Goal: Check status: Check status

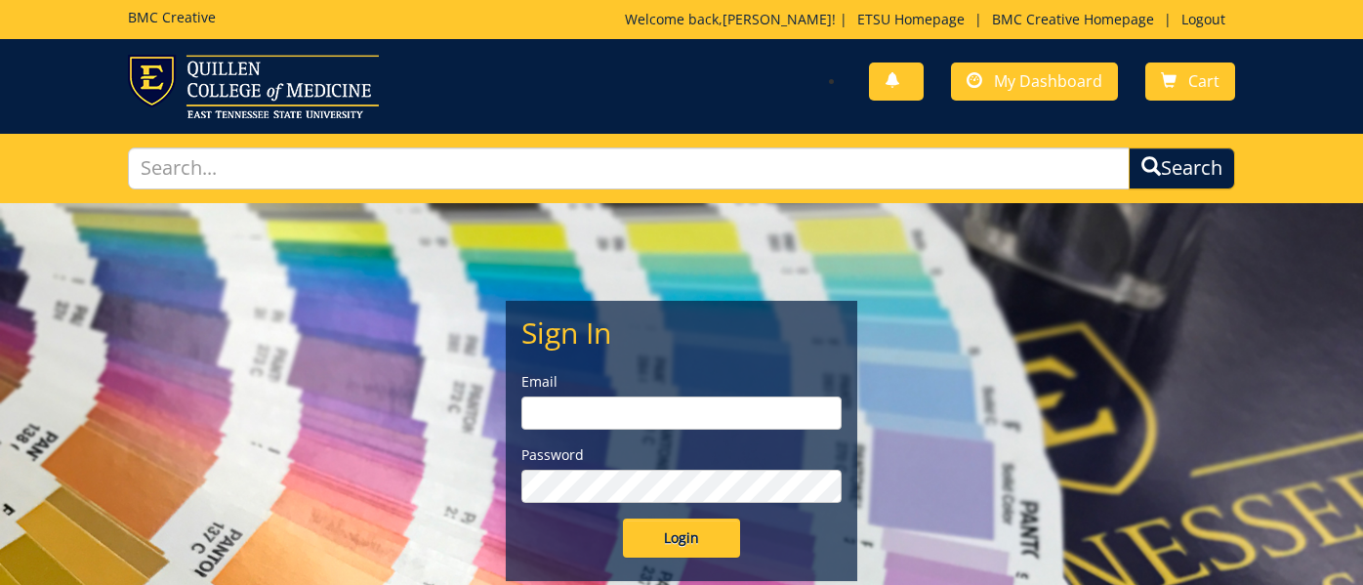
type input "cunninghamb@etsu.edu"
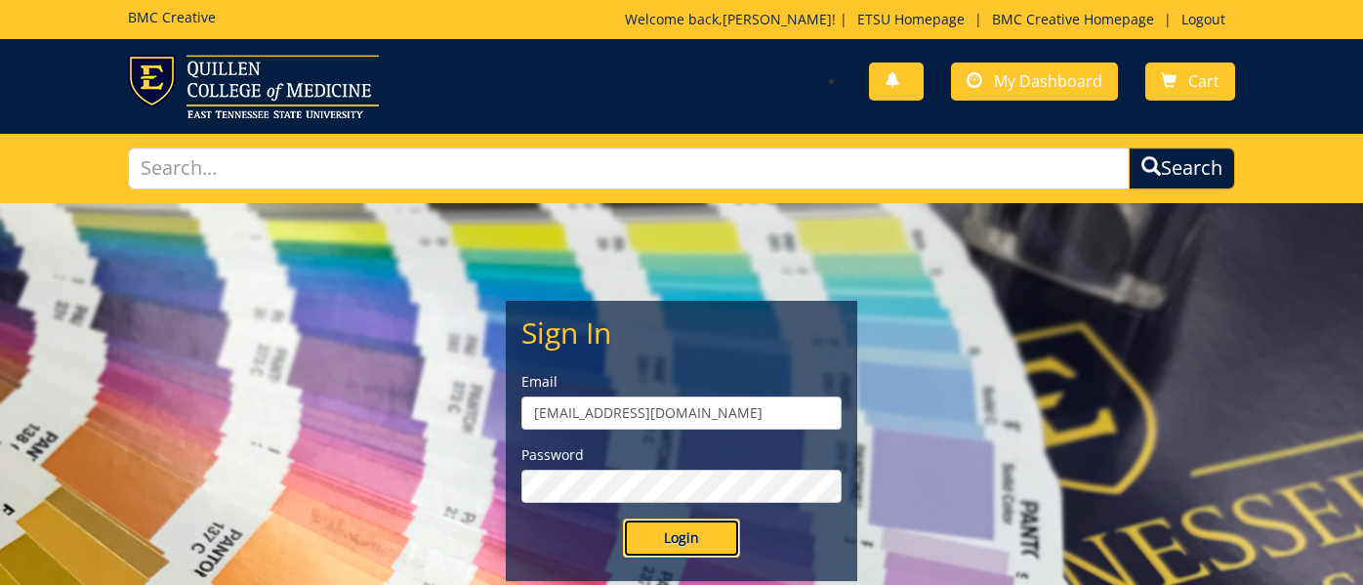
click at [660, 534] on input "Login" at bounding box center [681, 537] width 117 height 39
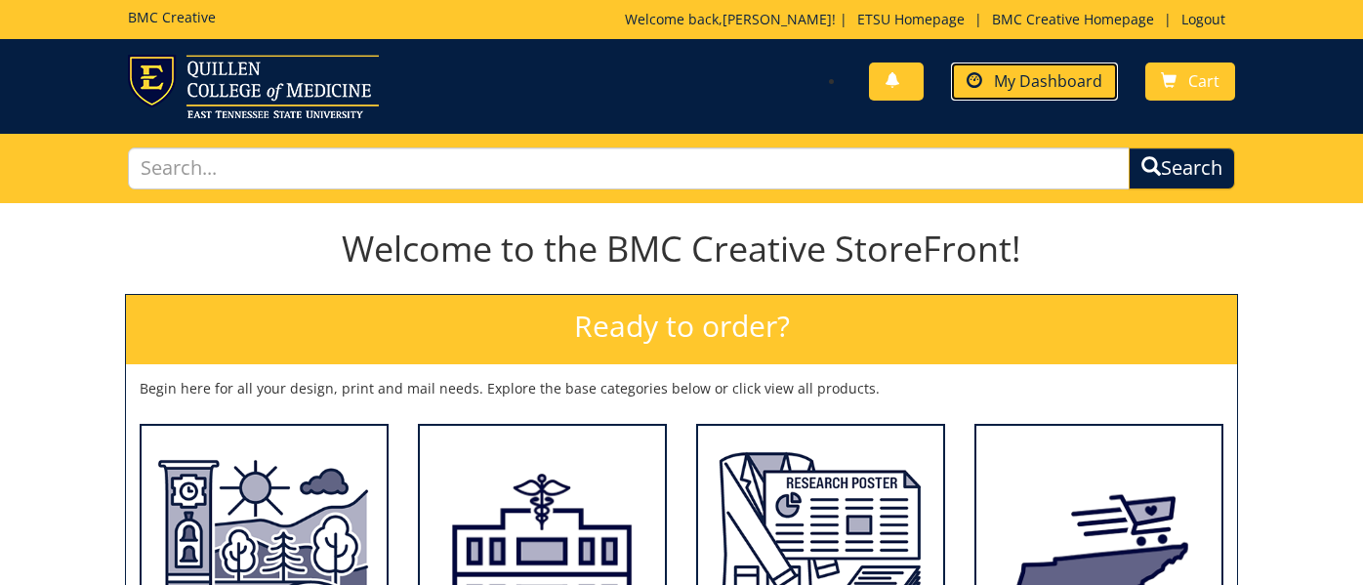
click at [1033, 89] on span "My Dashboard" at bounding box center [1048, 80] width 108 height 21
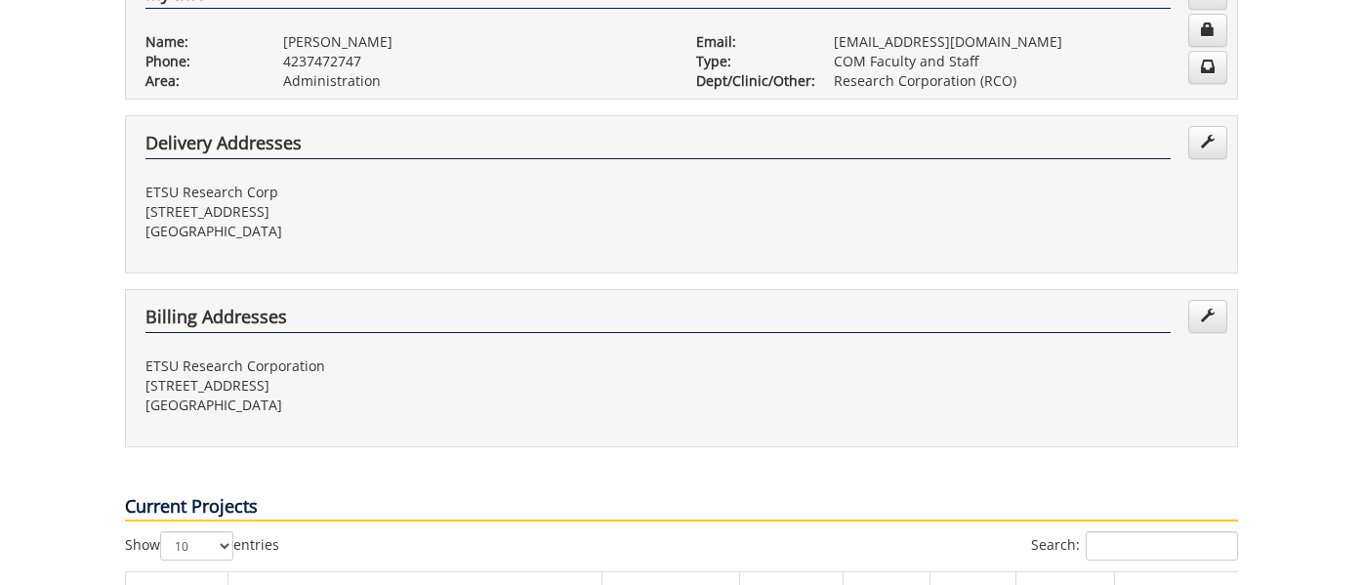
scroll to position [630, 0]
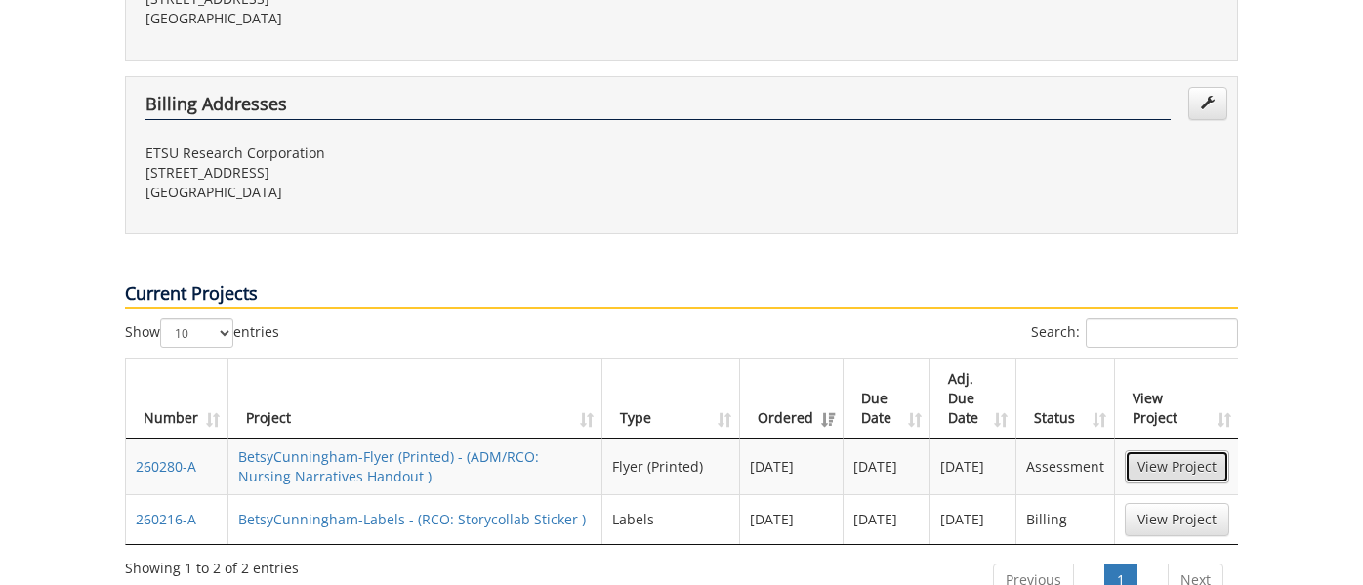
click at [1141, 450] on link "View Project" at bounding box center [1177, 466] width 104 height 33
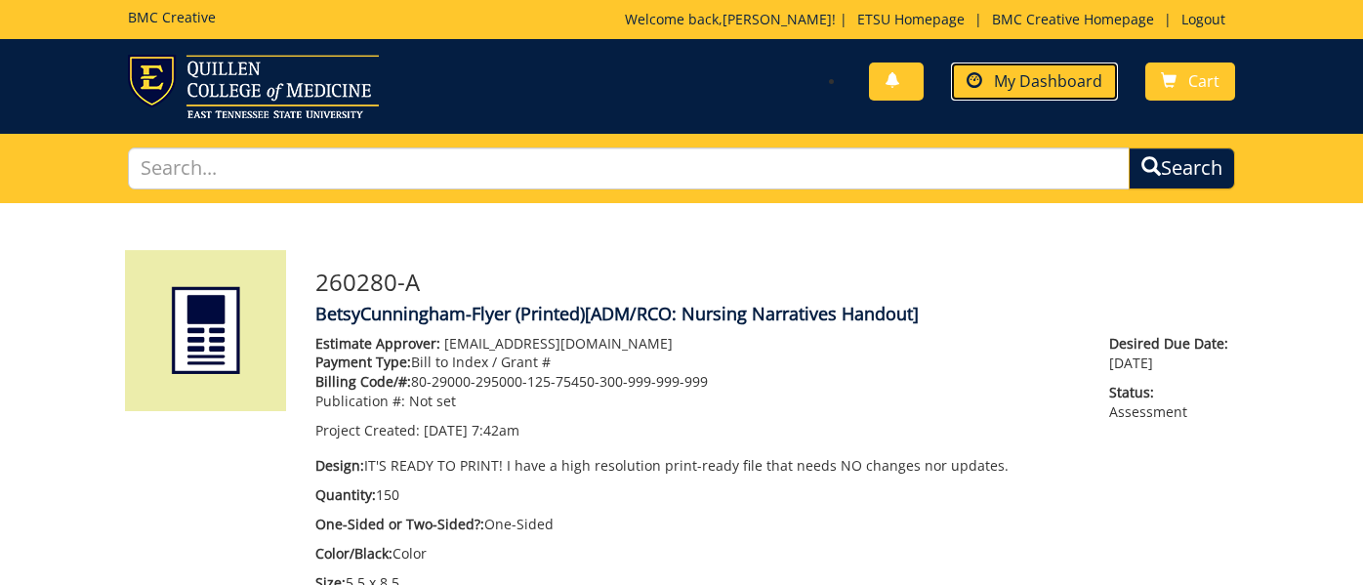
click at [1013, 88] on span "My Dashboard" at bounding box center [1048, 80] width 108 height 21
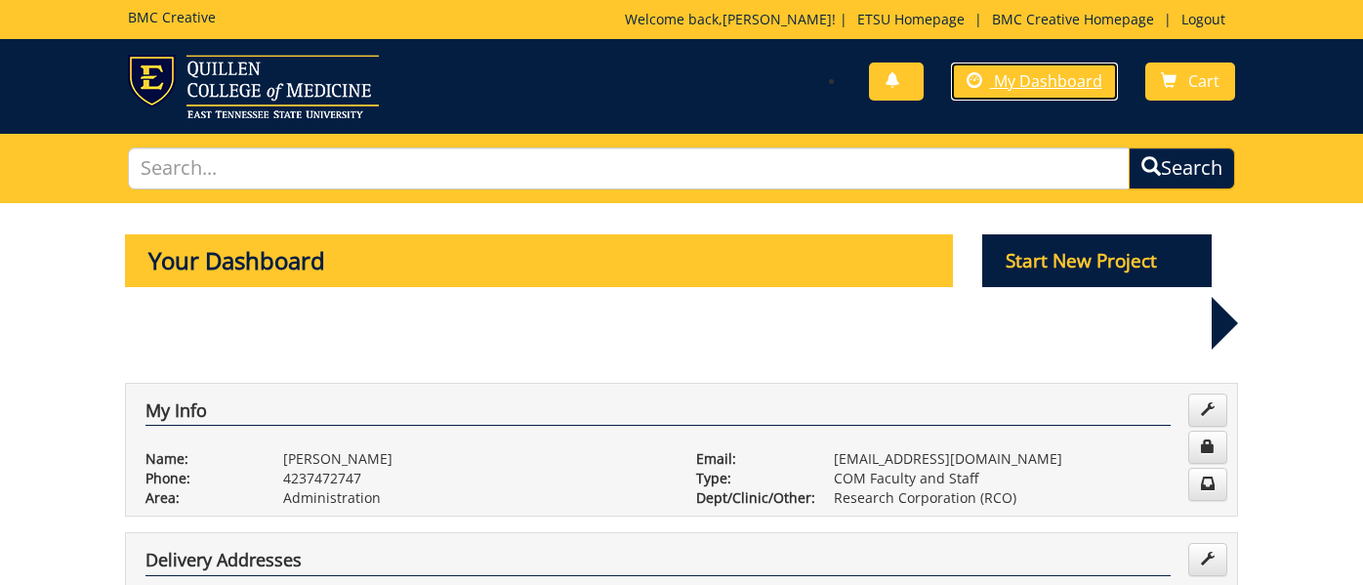
click at [1013, 88] on span "My Dashboard" at bounding box center [1048, 80] width 108 height 21
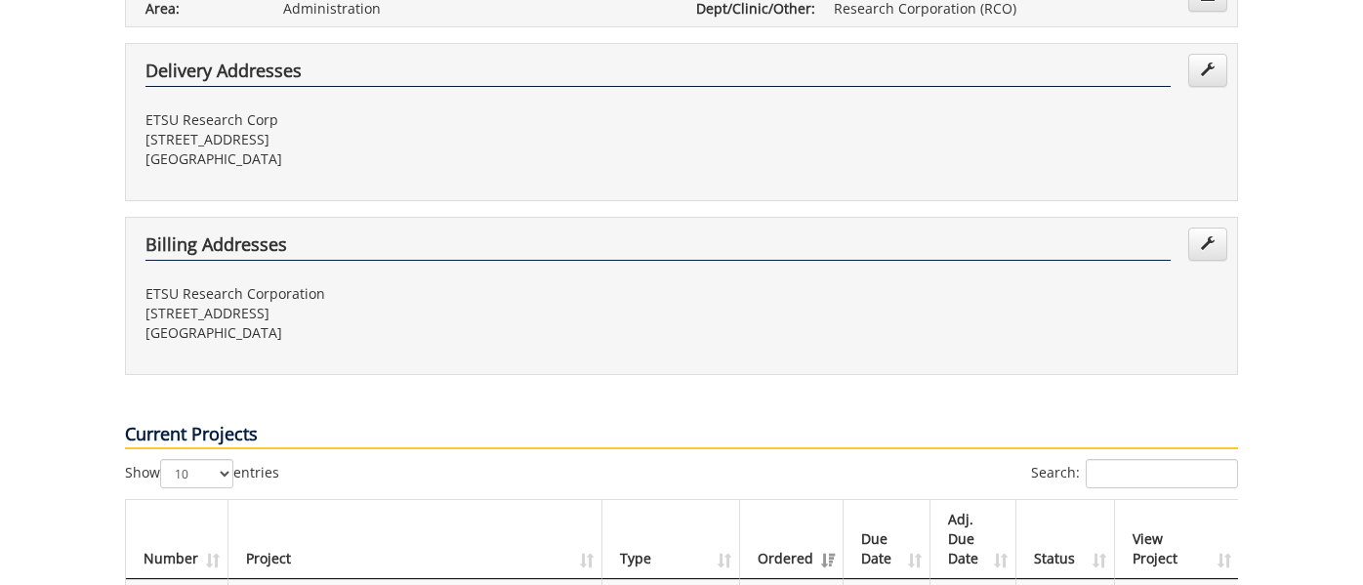
scroll to position [506, 0]
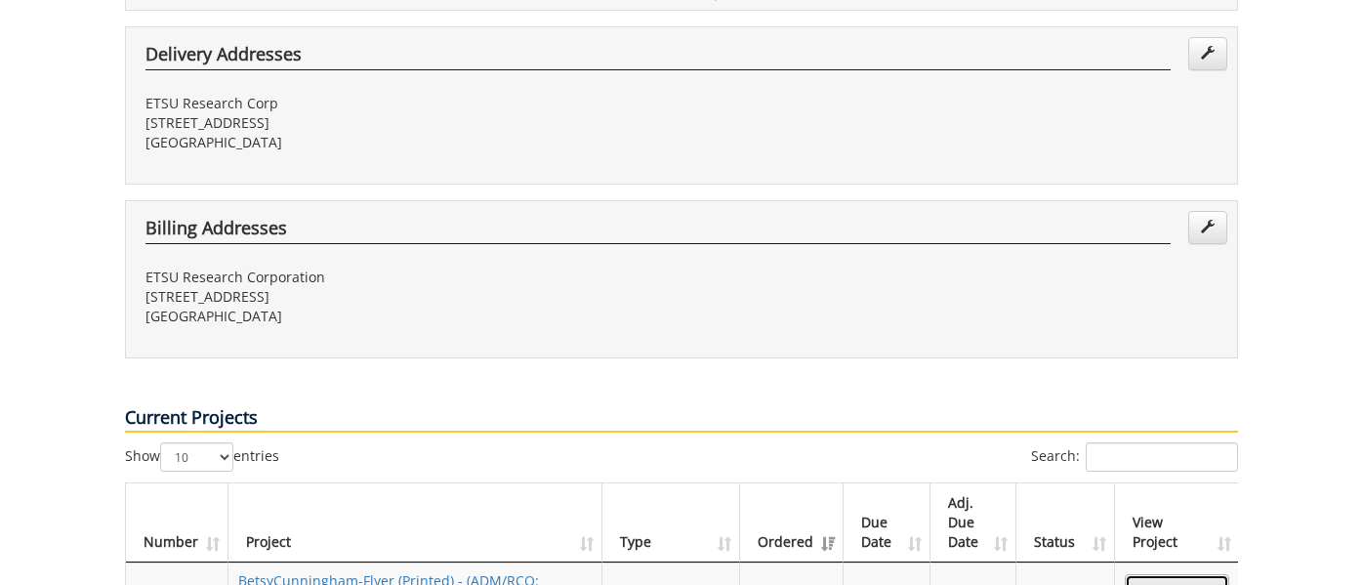
click at [1176, 574] on link "View Project" at bounding box center [1177, 590] width 104 height 33
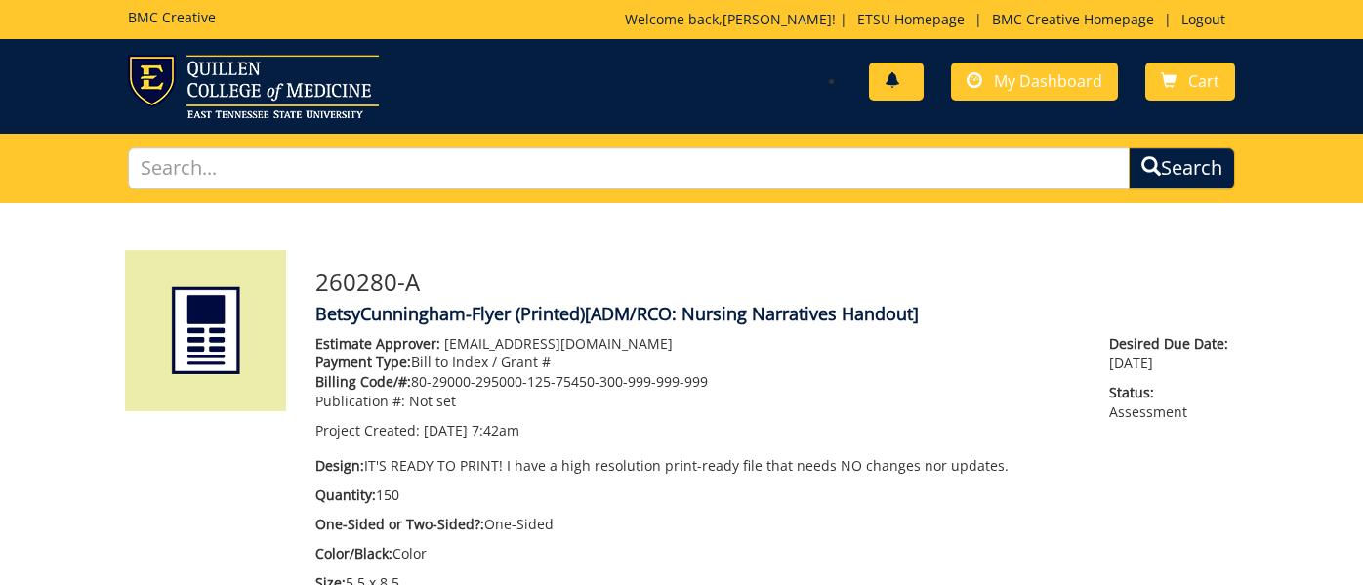
click at [897, 94] on link at bounding box center [896, 81] width 55 height 38
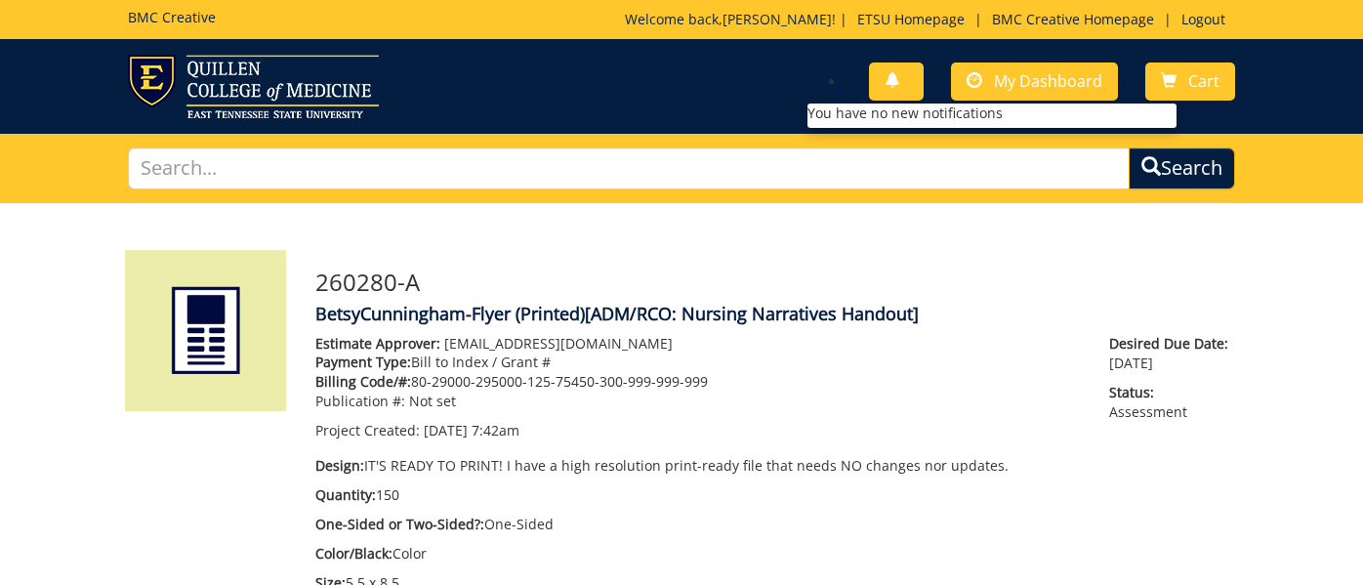
click at [1001, 269] on h3 "260280-A" at bounding box center [776, 281] width 923 height 25
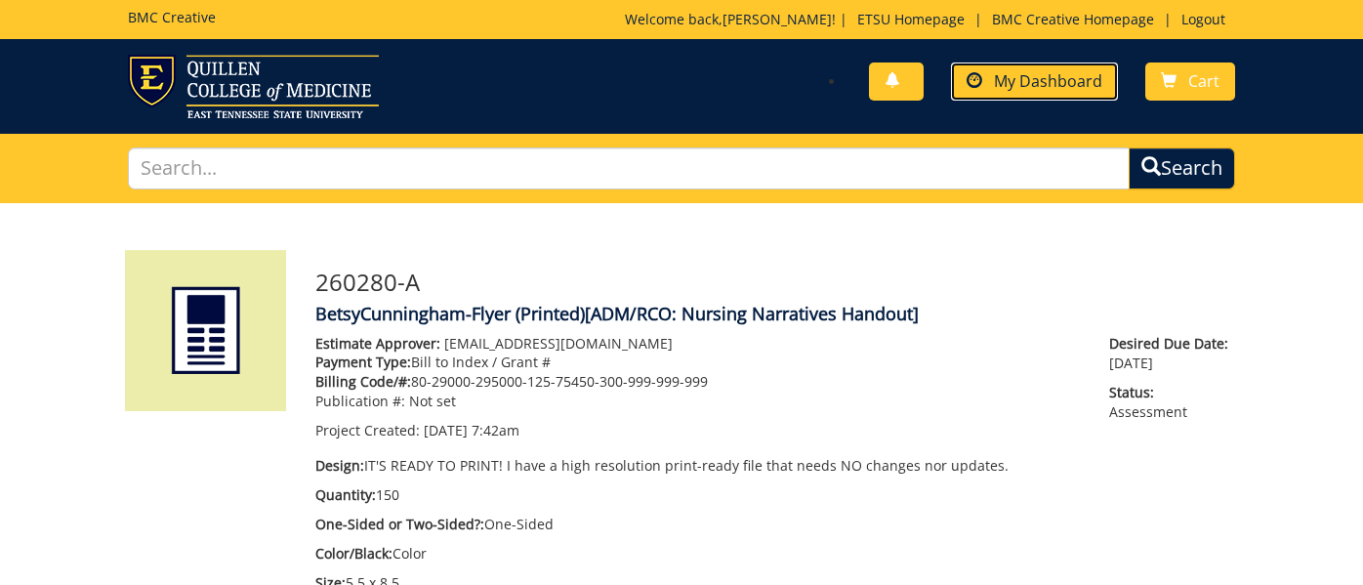
click at [1005, 85] on span "My Dashboard" at bounding box center [1048, 80] width 108 height 21
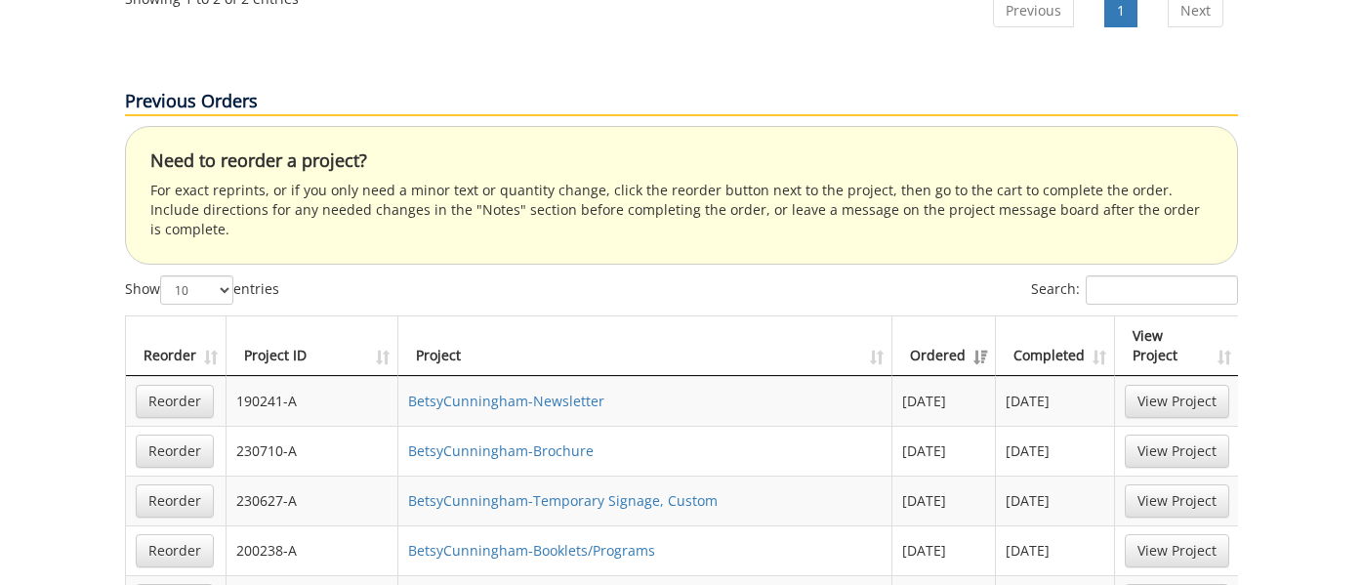
scroll to position [1200, 0]
